Goal: Book appointment/travel/reservation

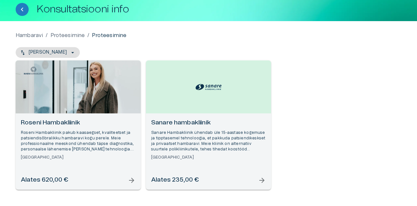
scroll to position [37, 0]
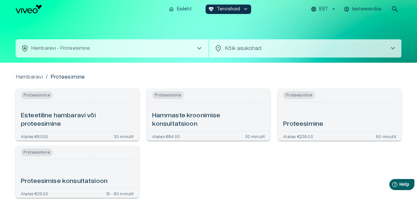
click at [74, 173] on div "Proteesimise konsultatsioon" at bounding box center [77, 174] width 113 height 24
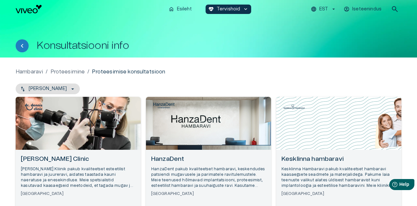
click at [332, 167] on p "Kesklinna Hambaravi pakub kvaliteetset hambaravi kaasaegsete seadmete ja materj…" at bounding box center [338, 178] width 115 height 22
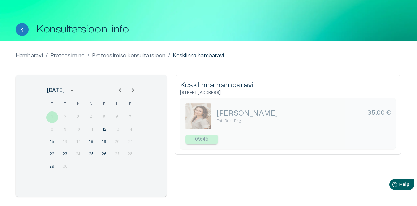
scroll to position [23, 0]
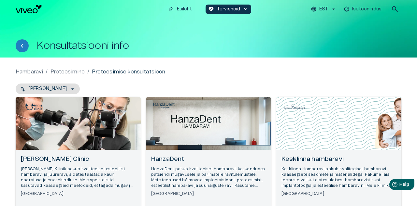
click at [82, 143] on div "Open selected supplier available booking dates" at bounding box center [78, 123] width 125 height 53
